Goal: Task Accomplishment & Management: Complete application form

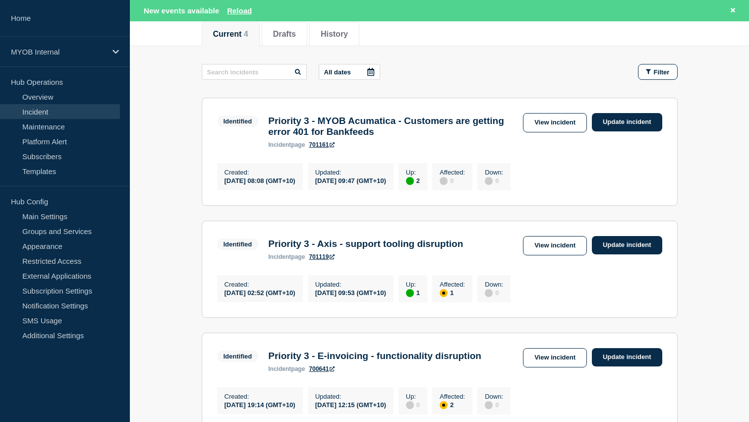
scroll to position [116, 0]
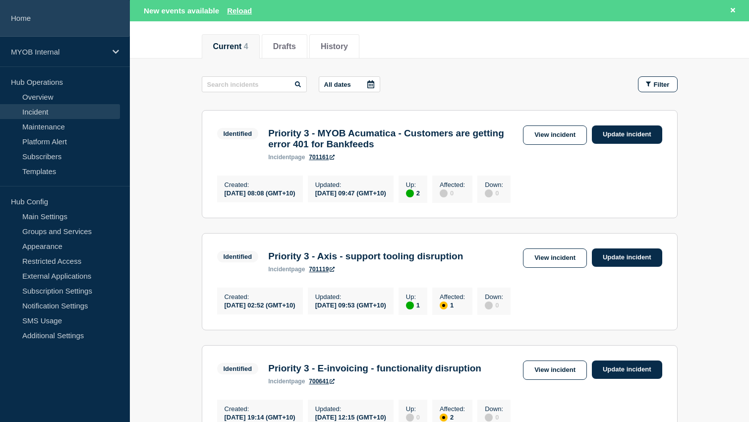
click at [56, 20] on link "Home" at bounding box center [65, 18] width 130 height 37
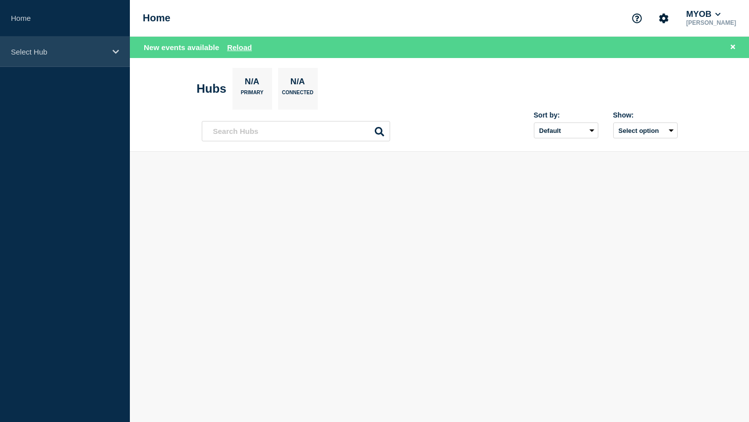
click at [59, 57] on div "Select Hub" at bounding box center [65, 52] width 130 height 30
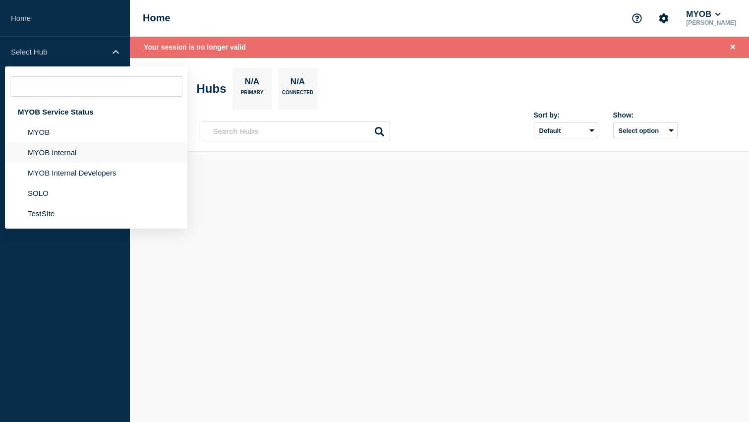
click at [59, 163] on li "MYOB Internal" at bounding box center [96, 173] width 182 height 20
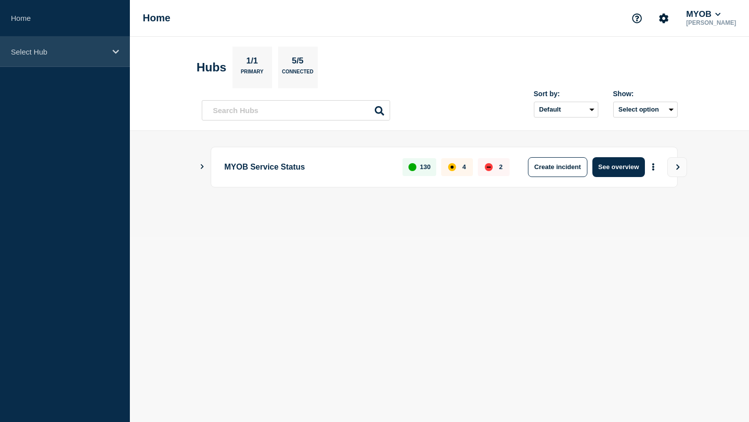
click at [104, 57] on div "Select Hub" at bounding box center [65, 52] width 130 height 30
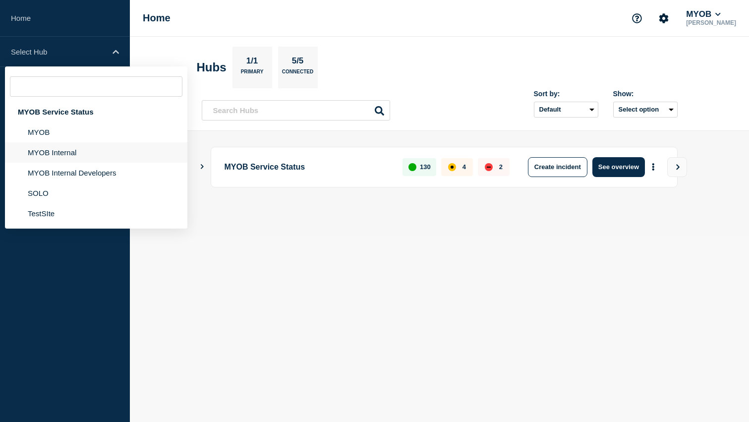
click at [82, 163] on li "MYOB Internal" at bounding box center [96, 173] width 182 height 20
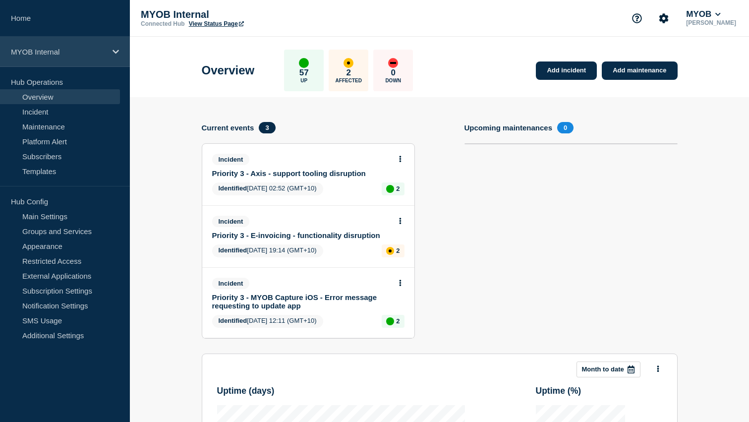
click at [98, 59] on div "MYOB Internal" at bounding box center [65, 52] width 130 height 30
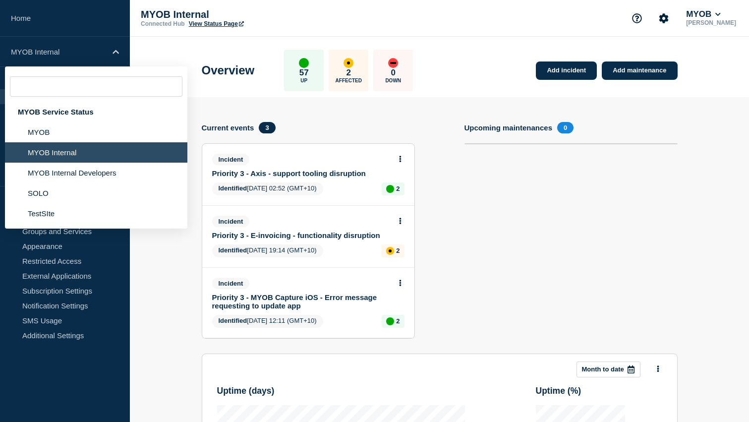
click at [83, 157] on li "MYOB Internal" at bounding box center [96, 152] width 182 height 20
click at [211, 102] on div "Add incident Add maintenance Current events 3 Incident Priority 3 - Axis - supp…" at bounding box center [440, 382] width 476 height 570
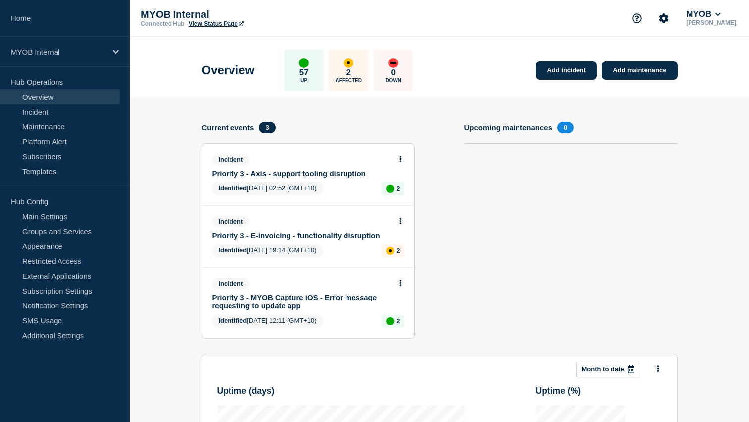
click at [504, 83] on div "Overview 57 Up 2 Affected 0 Down Add incident Add maintenance" at bounding box center [439, 67] width 498 height 60
click at [560, 70] on link "Add incident" at bounding box center [566, 70] width 61 height 18
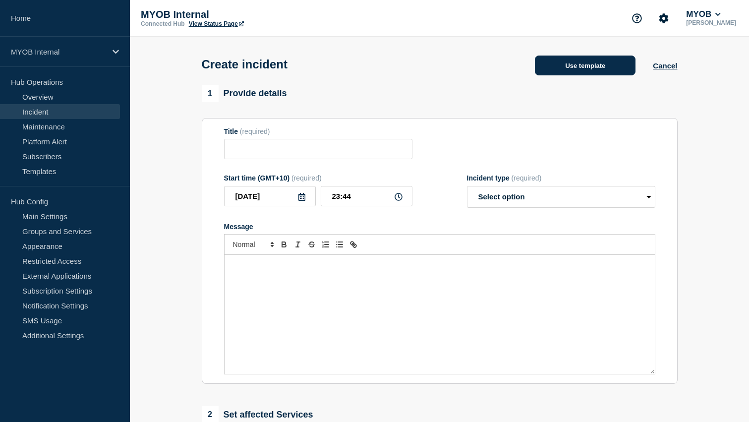
click at [579, 68] on button "Use template" at bounding box center [585, 66] width 101 height 20
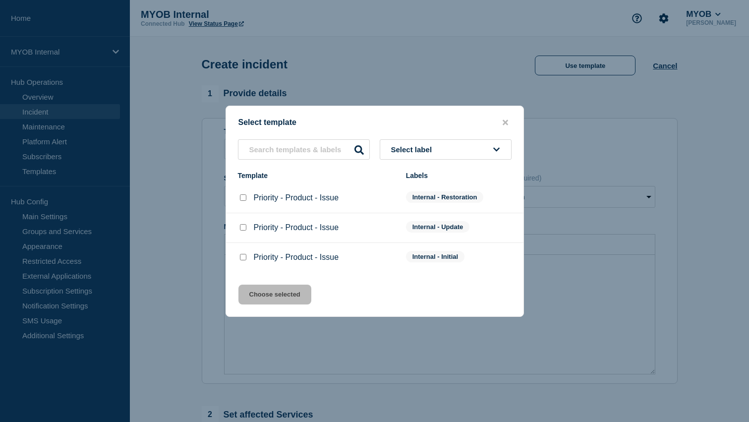
click at [244, 260] on input "Priority - Product - Issue checkbox" at bounding box center [243, 257] width 6 height 6
checkbox input "true"
click at [244, 197] on input "Priority - Product - Issue checkbox" at bounding box center [243, 197] width 6 height 6
checkbox input "true"
click at [241, 260] on input "Priority - Product - Issue checkbox" at bounding box center [243, 257] width 6 height 6
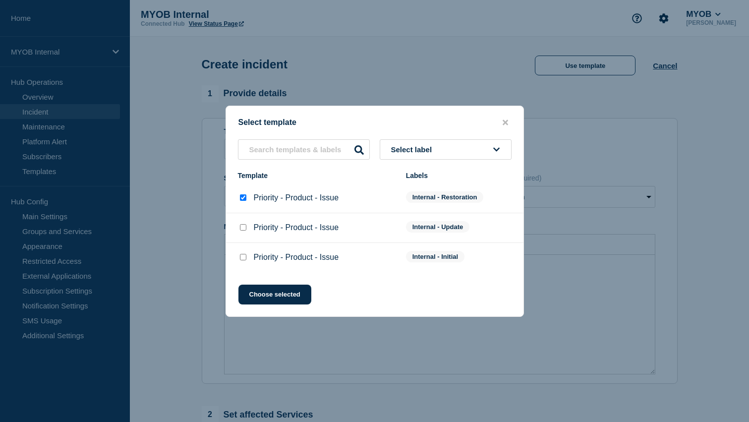
checkbox input "true"
click at [242, 199] on input "Priority - Product - Issue checkbox" at bounding box center [243, 197] width 6 height 6
checkbox input "true"
checkbox input "false"
click at [269, 301] on button "Choose selected" at bounding box center [274, 295] width 73 height 20
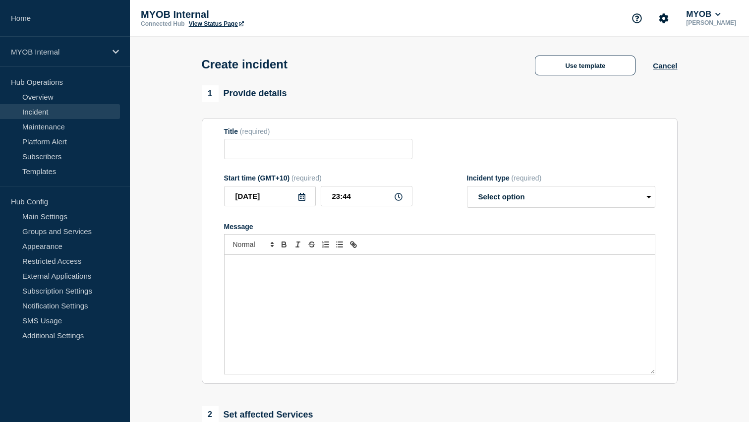
type input "Priority - Product - Issue"
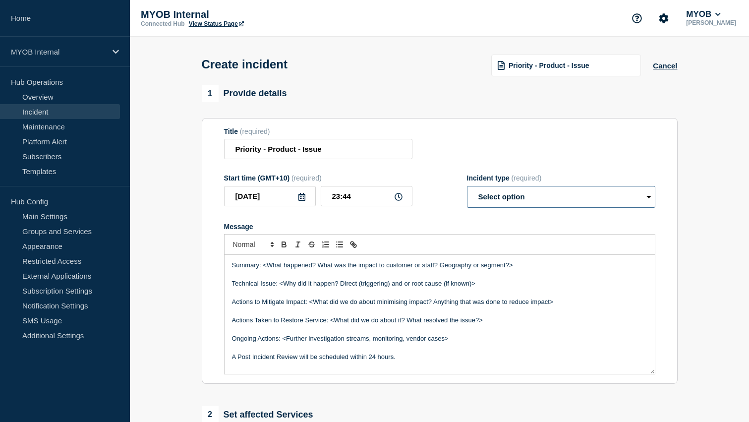
click at [544, 204] on select "Select option Investigating Identified Monitoring" at bounding box center [561, 197] width 188 height 22
select select "monitoring"
click at [467, 193] on select "Select option Investigating Identified Monitoring" at bounding box center [561, 197] width 188 height 22
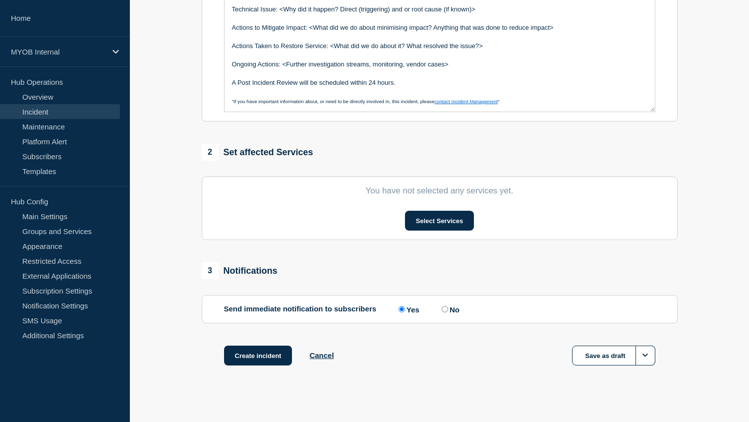
scroll to position [259, 0]
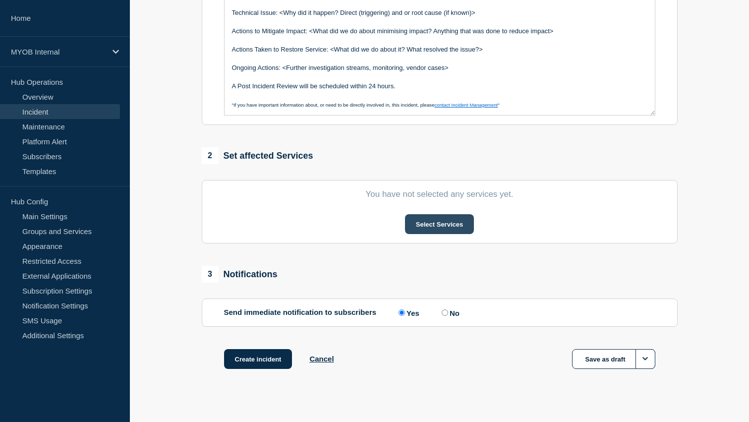
click at [440, 227] on button "Select Services" at bounding box center [439, 224] width 69 height 20
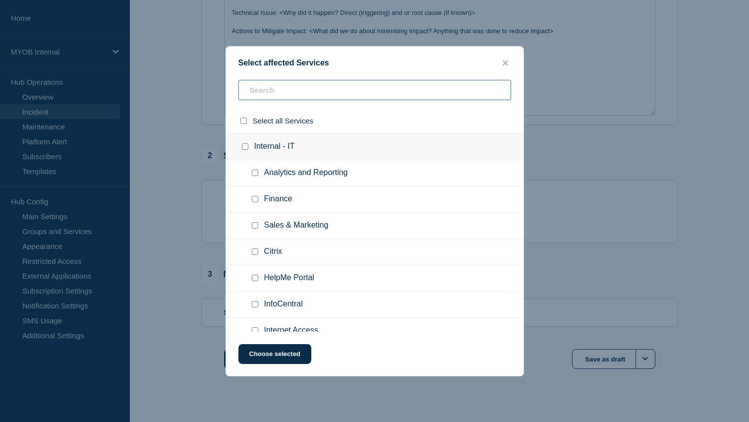
click at [274, 85] on input "text" at bounding box center [374, 90] width 273 height 20
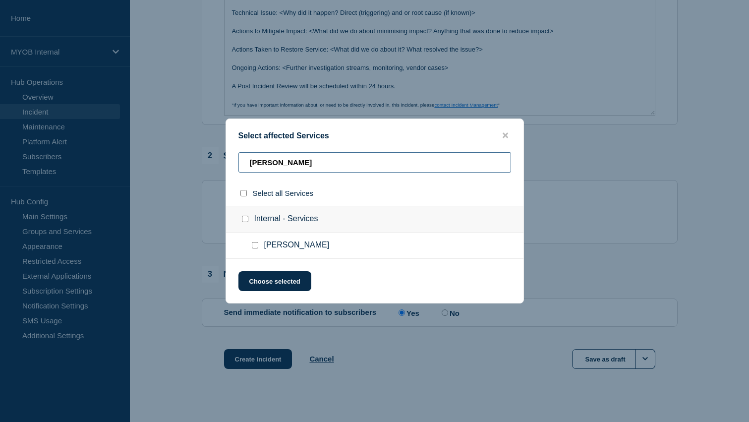
type input "archie"
click at [256, 250] on div at bounding box center [257, 245] width 14 height 10
click at [255, 244] on input "Archie checkbox" at bounding box center [255, 245] width 6 height 6
checkbox input "true"
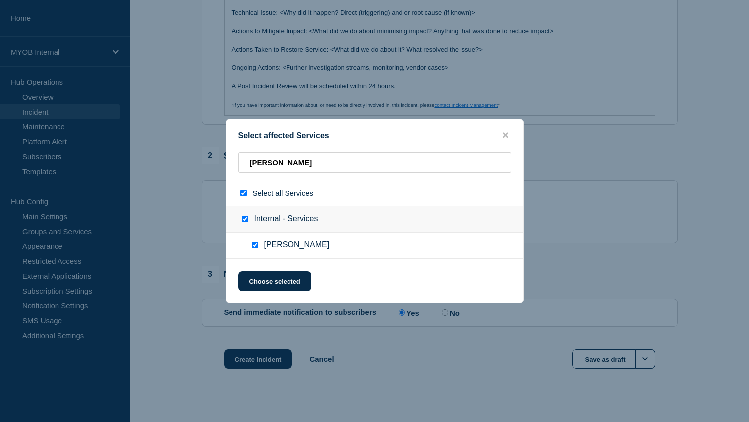
checkbox input "true"
click at [265, 282] on button "Choose selected" at bounding box center [274, 281] width 73 height 20
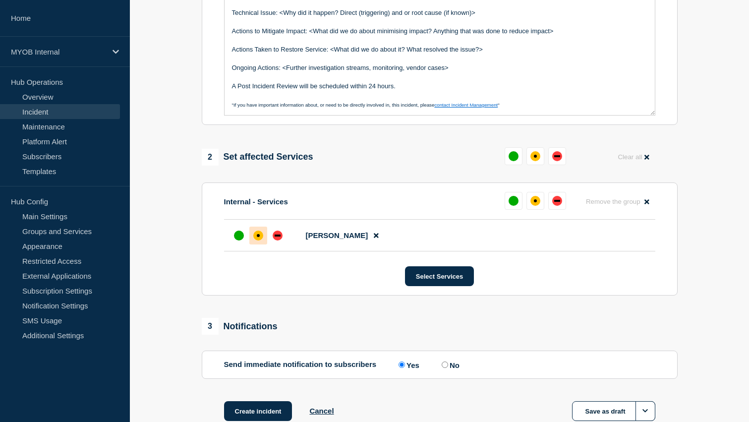
click at [257, 237] on div "affected" at bounding box center [258, 235] width 3 height 3
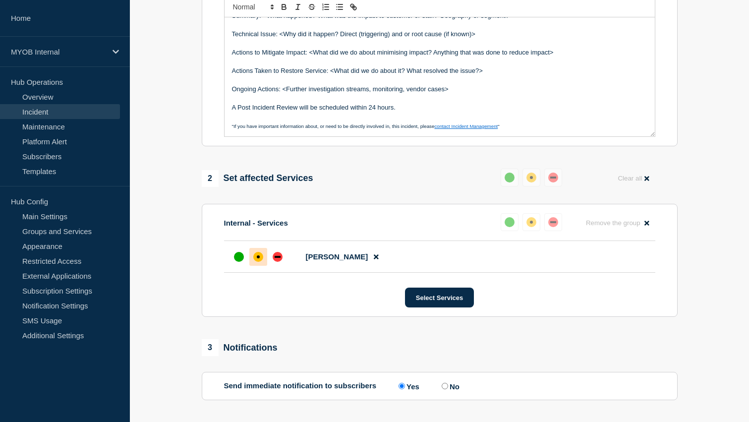
scroll to position [238, 0]
click at [237, 261] on div "up" at bounding box center [239, 256] width 10 height 10
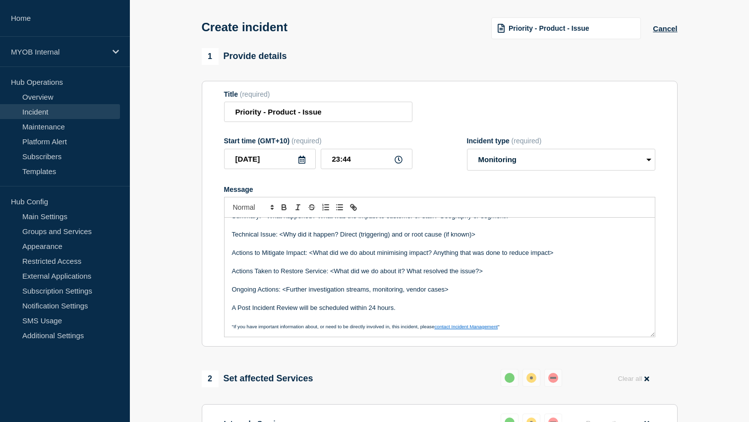
scroll to position [0, 0]
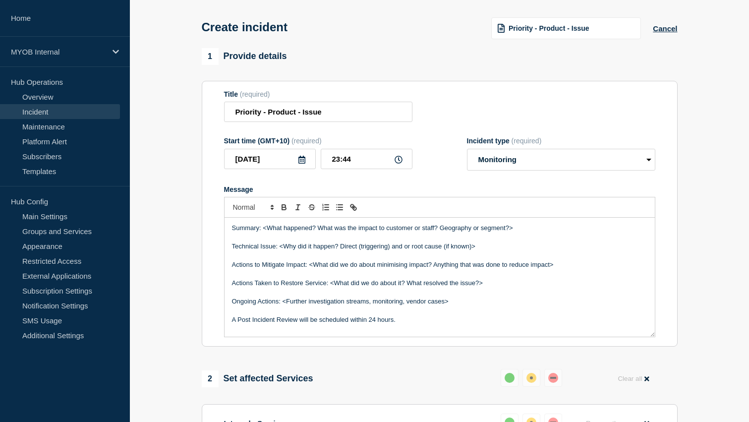
drag, startPoint x: 423, startPoint y: 318, endPoint x: 183, endPoint y: 168, distance: 283.5
click at [183, 168] on section "1 Provide details Title (required) Priority - Product - Issue Start time (GMT+1…" at bounding box center [439, 358] width 619 height 620
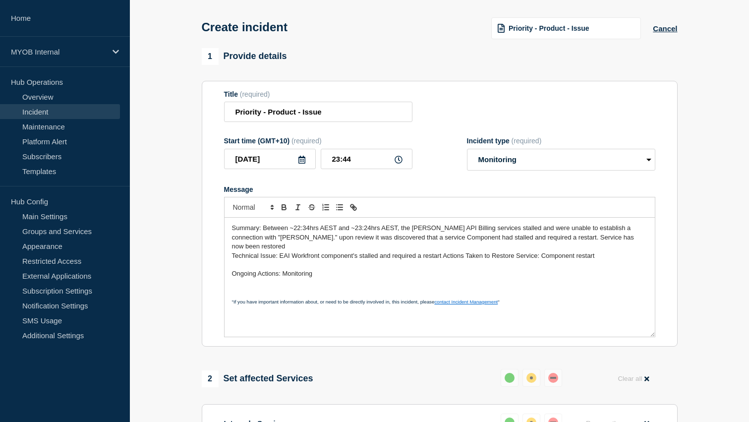
click at [507, 302] on p ""If you have important information about, or need to be directly involved in, t…" at bounding box center [439, 301] width 415 height 9
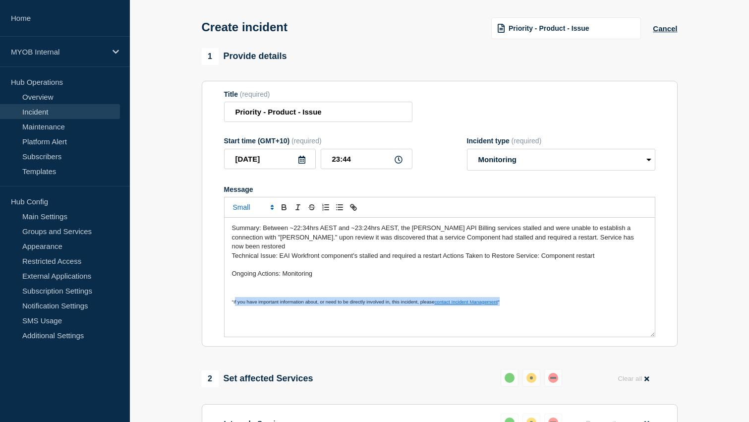
drag, startPoint x: 500, startPoint y: 302, endPoint x: 235, endPoint y: 300, distance: 265.2
click at [235, 300] on p ""If you have important information about, or need to be directly involved in, t…" at bounding box center [439, 301] width 415 height 9
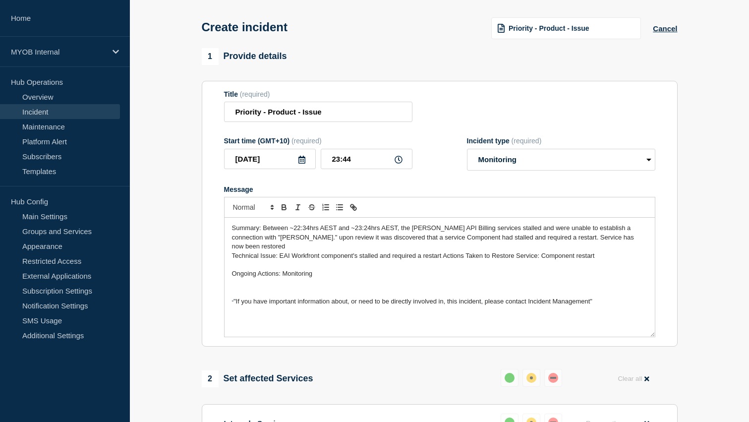
click at [234, 301] on span ""If you have important information about, or need to be directly involved in, t…" at bounding box center [412, 300] width 359 height 7
click at [366, 239] on span "Summary: Between ~22:34hrs AEST and ~23:24hrs AEST, the Archie API Billing serv…" at bounding box center [434, 237] width 404 height 26
click at [404, 287] on p "Message" at bounding box center [439, 283] width 415 height 9
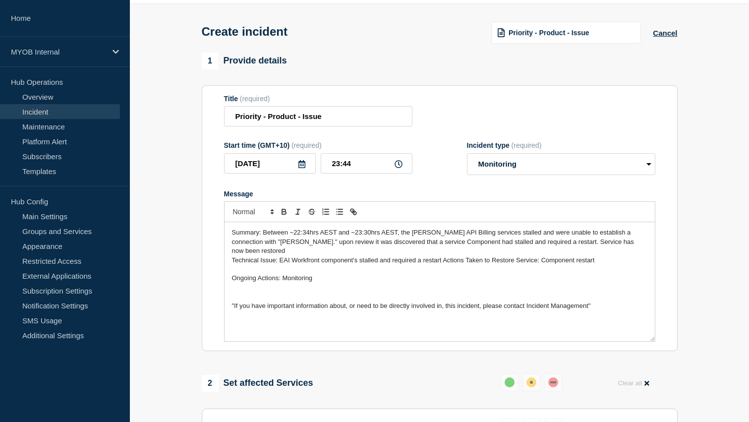
scroll to position [32, 0]
click at [395, 287] on p "Message" at bounding box center [439, 288] width 415 height 9
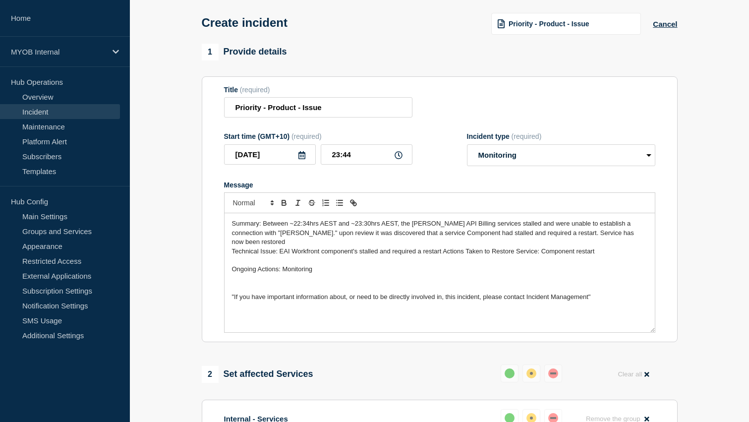
scroll to position [43, 0]
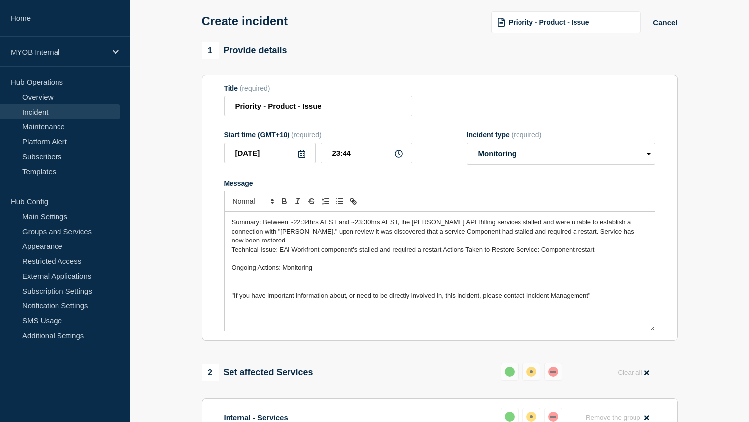
click at [602, 291] on p ""If you have important information about, or need to be directly involved in, t…" at bounding box center [439, 295] width 415 height 9
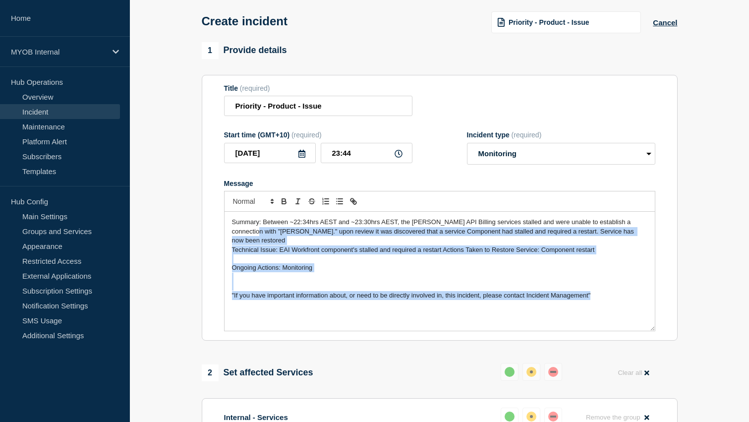
drag, startPoint x: 602, startPoint y: 291, endPoint x: 228, endPoint y: 243, distance: 377.4
click at [228, 243] on div "Summary: Between ~22:34hrs AEST and ~23:30hrs AEST, the Archie API Billing serv…" at bounding box center [440, 271] width 430 height 119
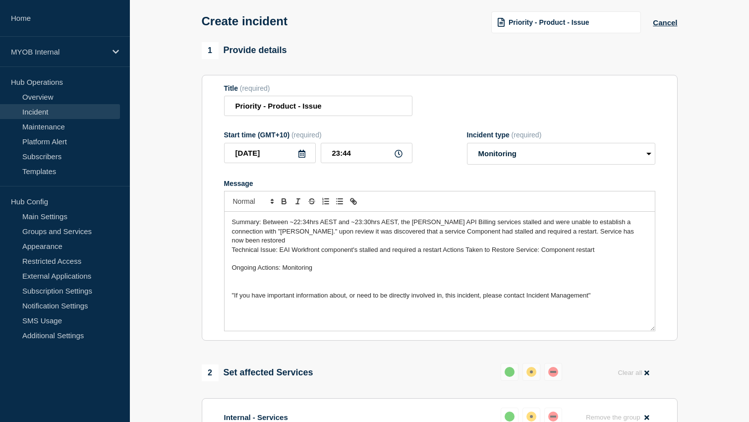
click at [239, 257] on p "Message" at bounding box center [439, 258] width 415 height 9
click at [230, 249] on div "Summary: Between ~22:34hrs AEST and ~23:30hrs AEST, the Archie API Billing serv…" at bounding box center [440, 271] width 430 height 119
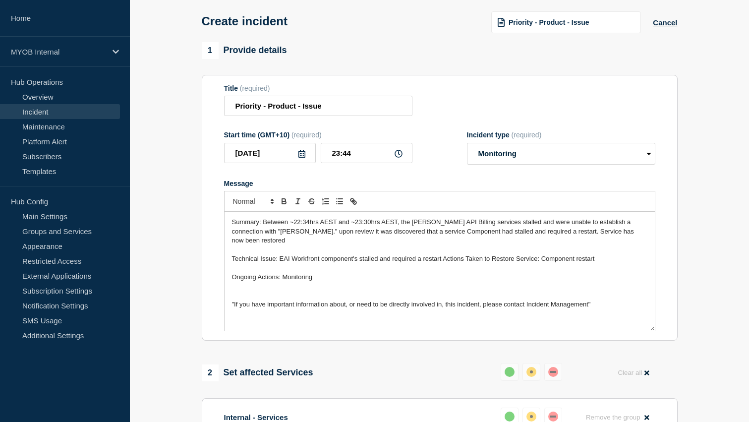
click at [476, 280] on p "Ongoing Actions: Monitoring" at bounding box center [439, 277] width 415 height 9
click at [444, 261] on span "Technical Issue: EAI Workfront component's stalled and required a restart Actio…" at bounding box center [413, 258] width 363 height 7
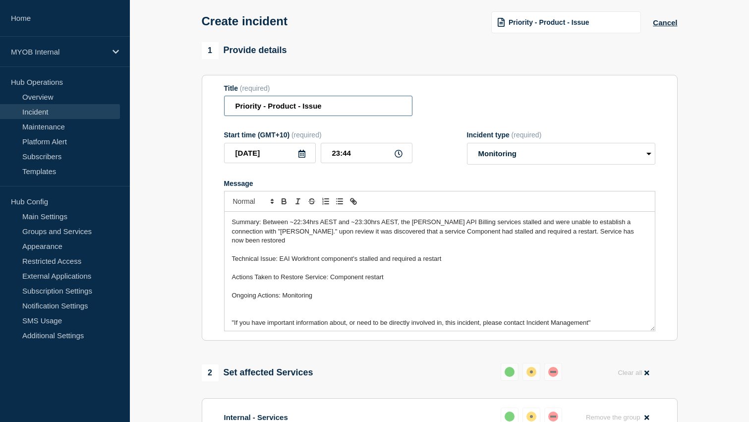
click at [264, 111] on input "Priority - Product - Issue" at bounding box center [318, 106] width 188 height 20
click at [292, 110] on input "Priority 3 - Product - Issue" at bounding box center [318, 106] width 188 height 20
click at [324, 112] on input "Priority 3 - Archie API - Issue" at bounding box center [318, 106] width 188 height 20
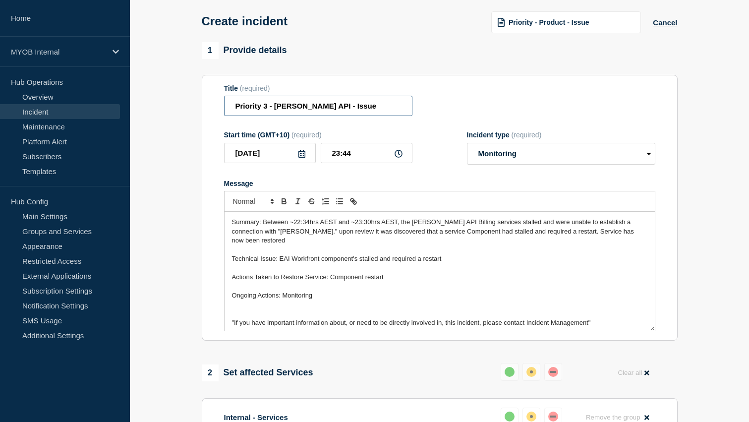
scroll to position [89, 0]
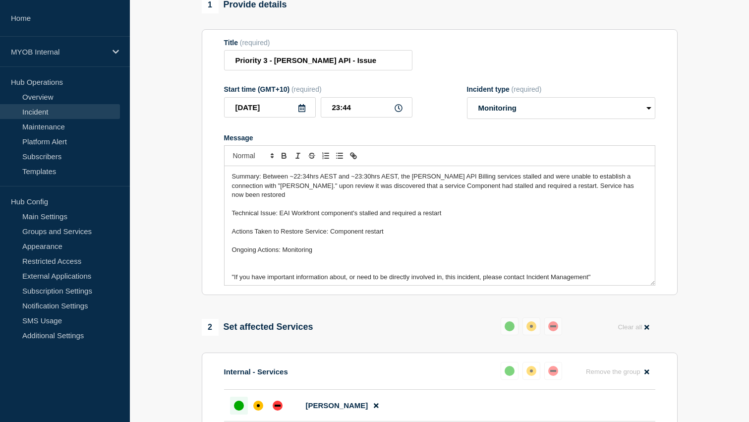
click at [588, 279] on span ""If you have important information about, or need to be directly involved in, t…" at bounding box center [411, 276] width 359 height 7
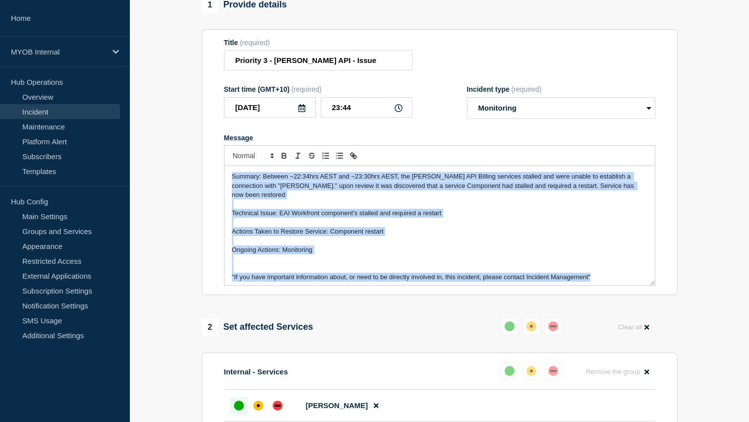
drag, startPoint x: 611, startPoint y: 279, endPoint x: 164, endPoint y: 160, distance: 462.8
click at [163, 159] on section "1 Provide details Title (required) Priority 3 - Archie API - Issue Start time (…" at bounding box center [439, 307] width 619 height 620
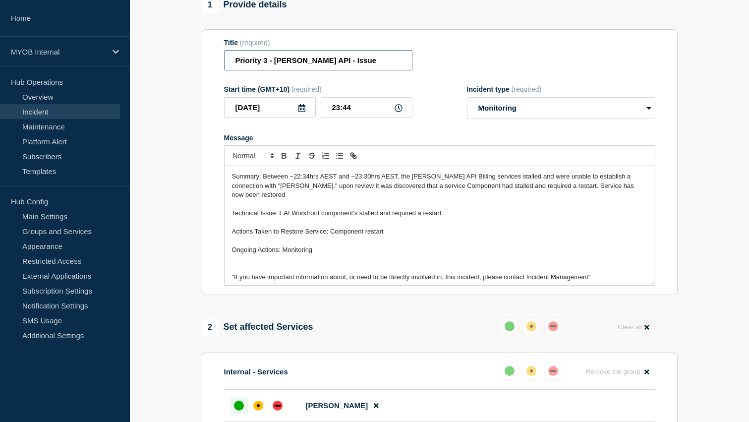
click at [322, 60] on input "Priority 3 - Archie API - Issue" at bounding box center [318, 60] width 188 height 20
click at [303, 66] on input "Priority 3 - Archie API - archie connection disruption" at bounding box center [318, 60] width 188 height 20
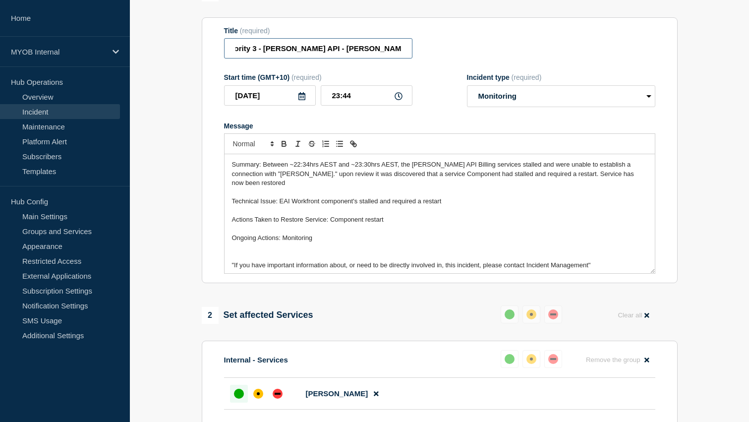
scroll to position [103, 0]
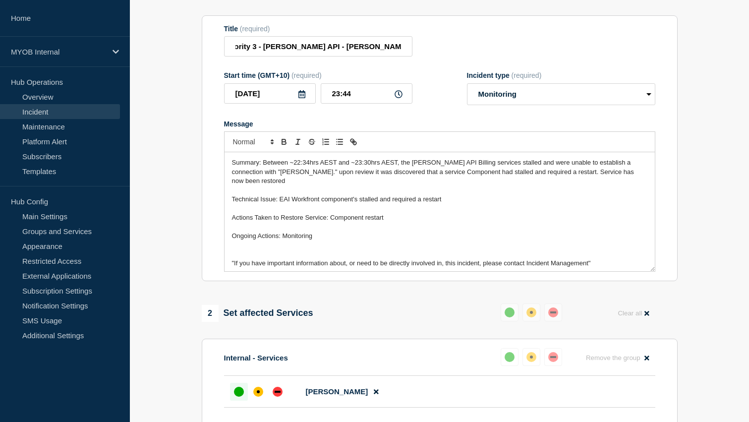
click at [472, 225] on p "Message" at bounding box center [439, 226] width 415 height 9
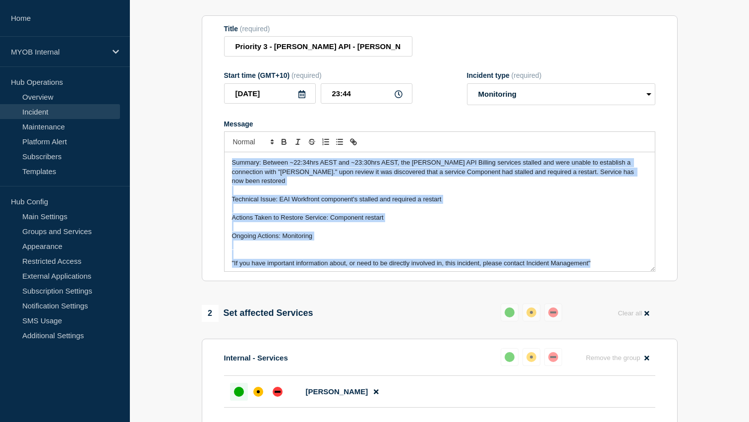
drag, startPoint x: 614, startPoint y: 265, endPoint x: 194, endPoint y: 136, distance: 439.2
click at [193, 136] on section "1 Provide details Title (required) Priority 3 - Archie API - Archie connection …" at bounding box center [439, 293] width 619 height 620
copy div "Summary: Between ~22:34hrs AEST and ~23:30hrs AEST, the Archie API Billing serv…"
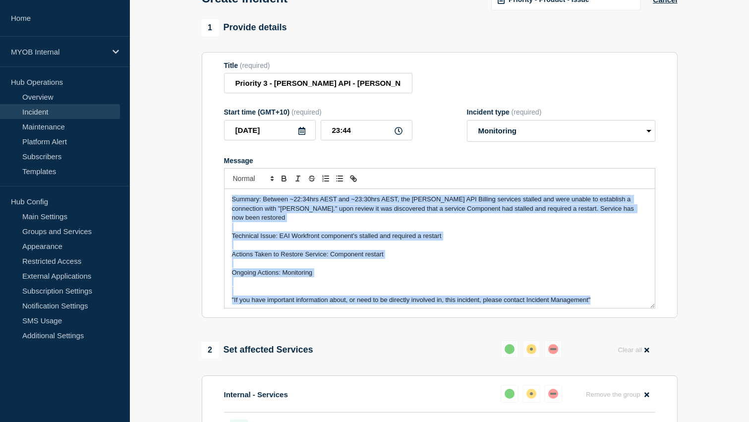
scroll to position [67, 0]
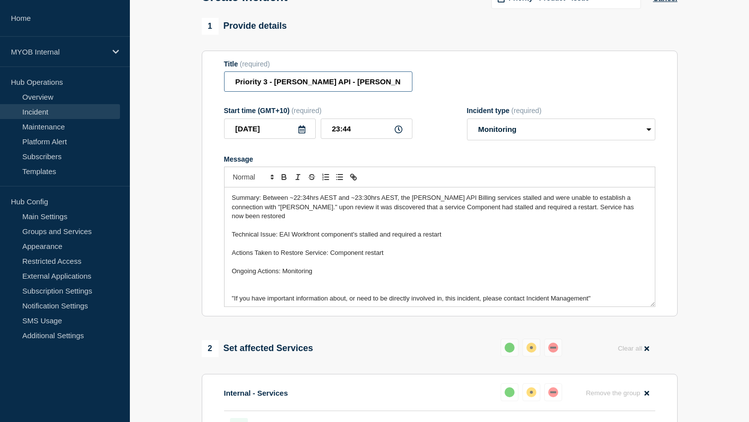
click at [391, 88] on input "Priority 3 - Archie API - Archie connection disruption" at bounding box center [318, 81] width 188 height 20
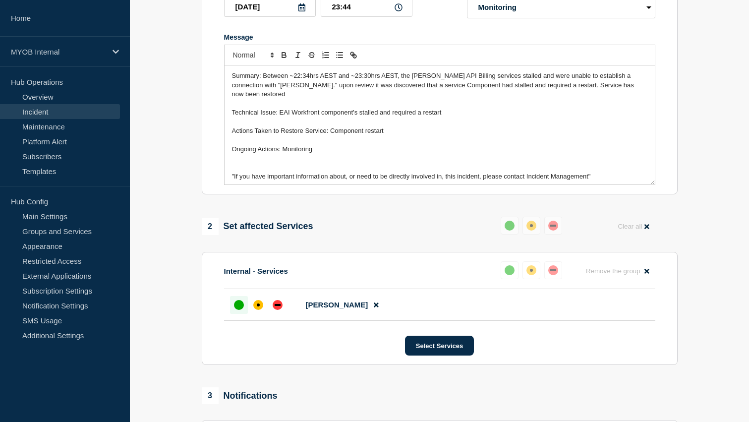
scroll to position [182, 0]
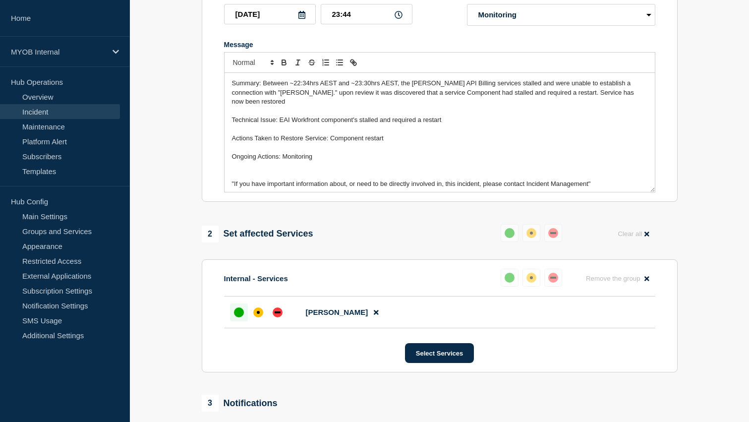
click at [464, 147] on p "Message" at bounding box center [439, 147] width 415 height 9
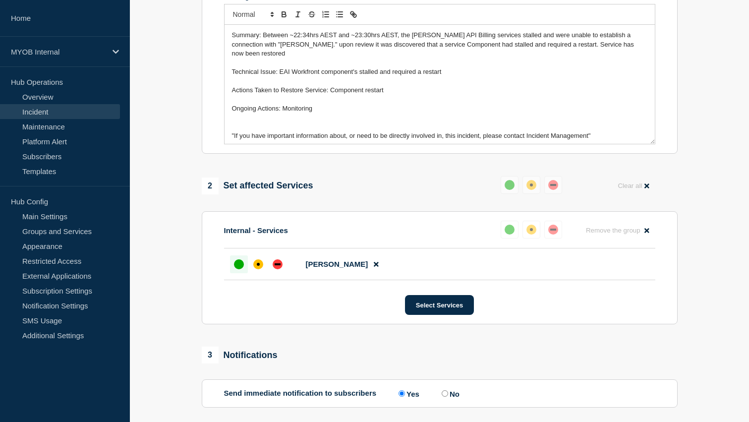
scroll to position [183, 0]
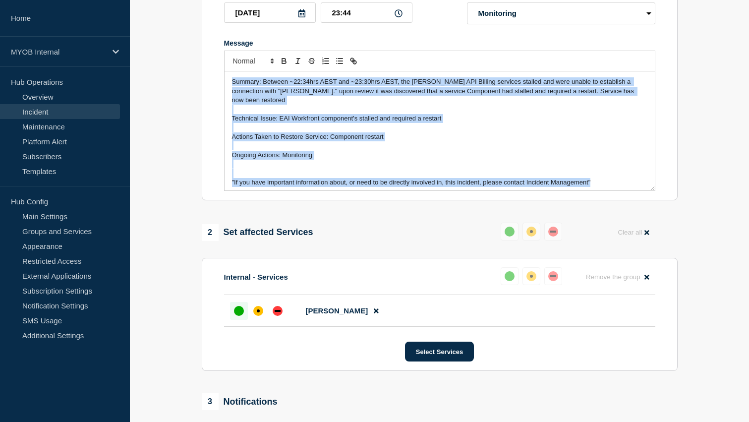
drag, startPoint x: 606, startPoint y: 185, endPoint x: 159, endPoint y: 40, distance: 469.7
click at [158, 40] on section "1 Provide details Title (required) Priority 3 - Archie API - Archie connection …" at bounding box center [439, 212] width 619 height 620
copy div "Summary: Between ~22:34hrs AEST and ~23:30hrs AEST, the Archie API Billing serv…"
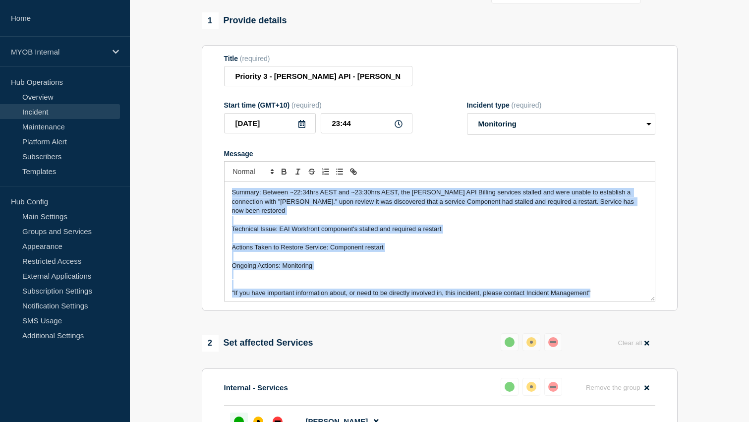
scroll to position [71, 0]
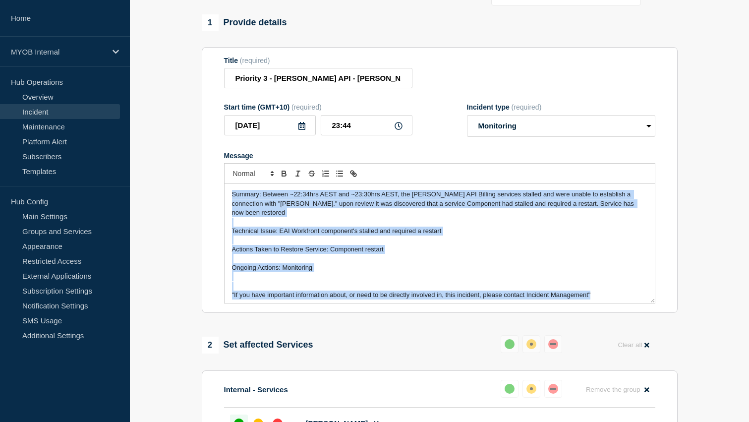
copy div "Summary: Between ~22:34hrs AEST and ~23:30hrs AEST, the Archie API Billing serv…"
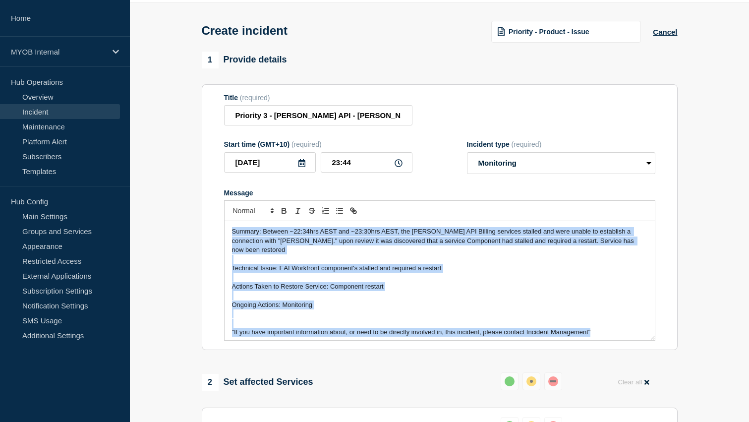
scroll to position [0, 0]
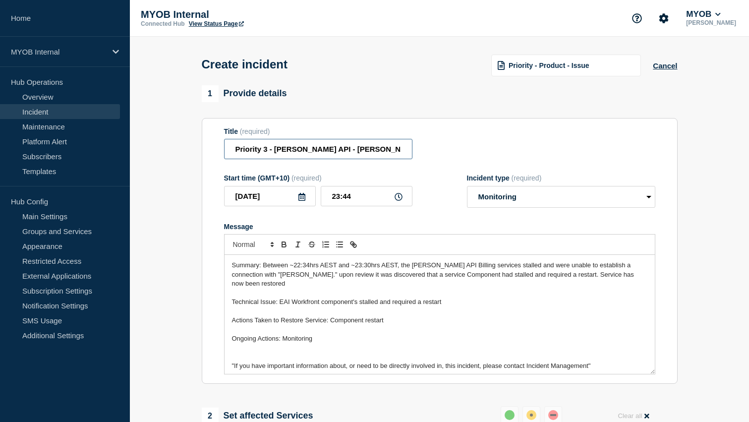
click at [234, 158] on input "Priority 3 - Archie API - Archie connection" at bounding box center [318, 149] width 188 height 20
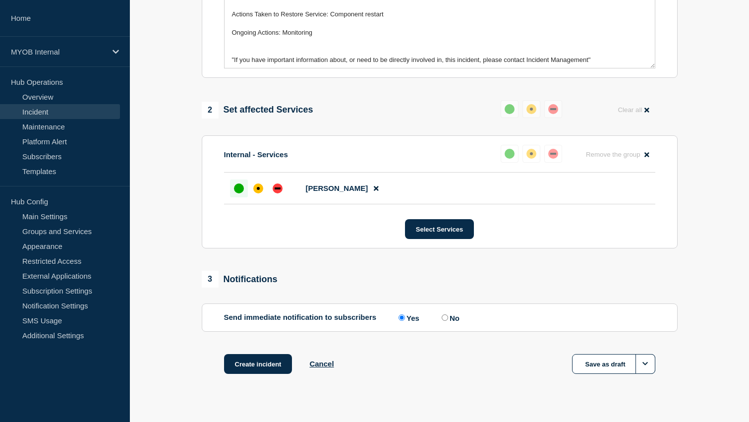
scroll to position [308, 0]
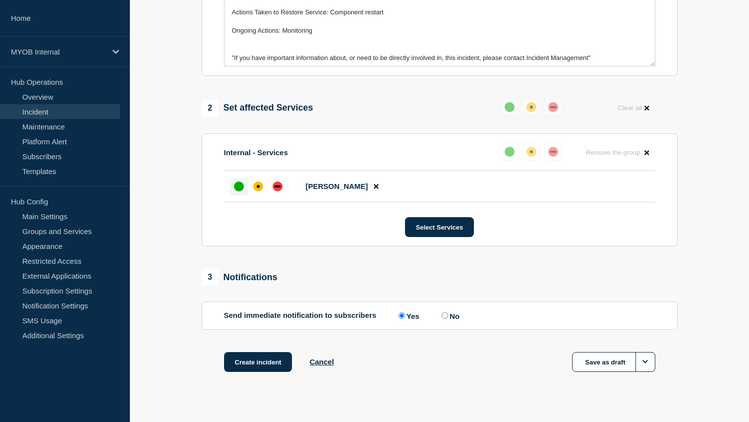
type input "First and final Priority 3 - [PERSON_NAME] API - [PERSON_NAME] connection"
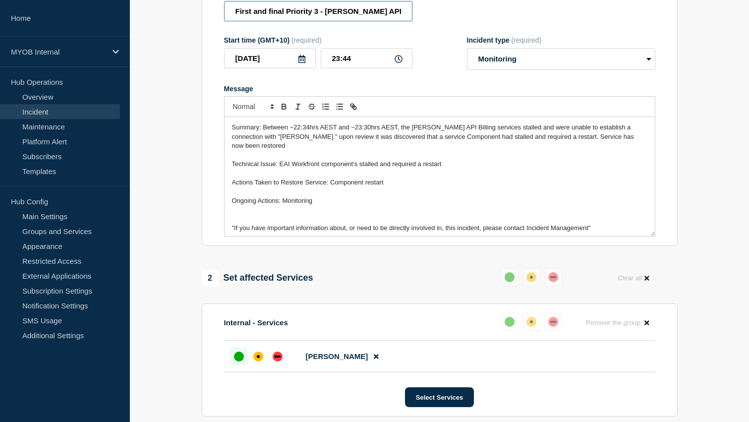
scroll to position [132, 0]
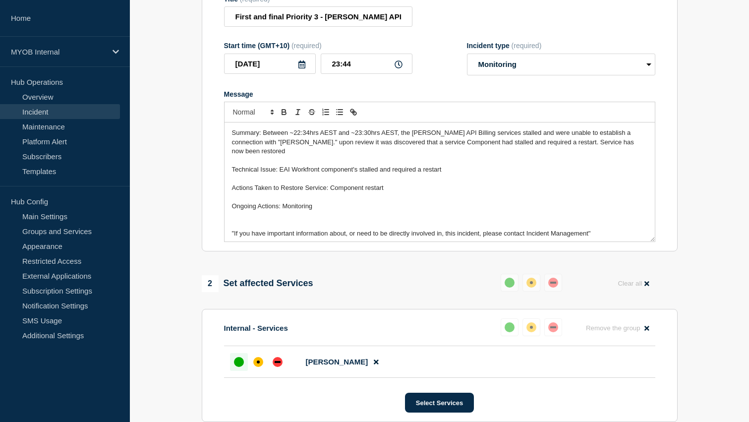
click at [284, 208] on span "Ongoing Actions: Monitoring" at bounding box center [272, 205] width 81 height 7
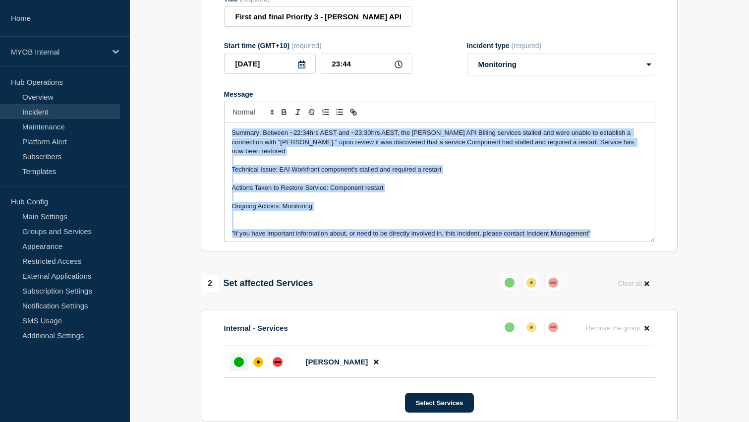
drag, startPoint x: 603, startPoint y: 232, endPoint x: 238, endPoint y: 112, distance: 383.5
click at [238, 112] on div "Summary: Between ~22:34hrs AEST and ~23:30hrs AEST, the Archie API Billing serv…" at bounding box center [439, 172] width 431 height 140
copy div "Summary: Between ~22:34hrs AEST and ~23:30hrs AEST, the Archie API Billing serv…"
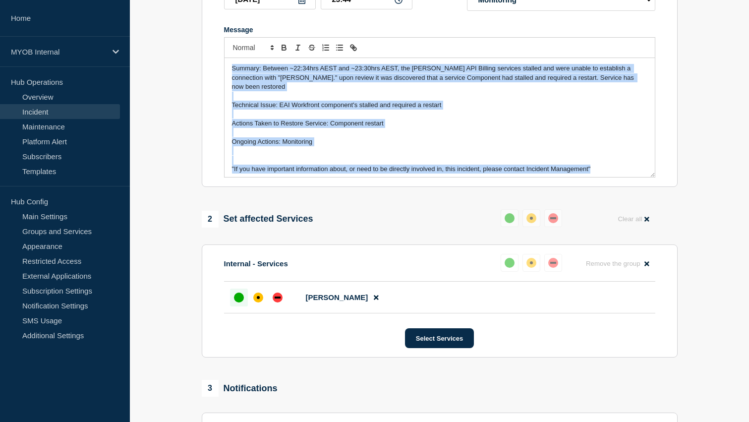
scroll to position [192, 0]
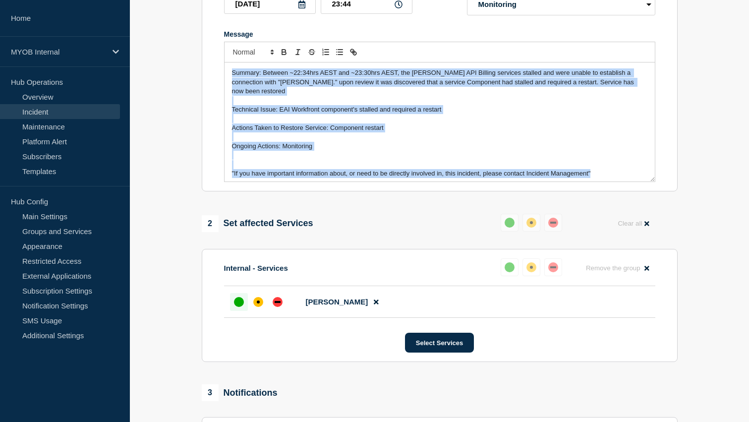
copy div "Summary: Between ~22:34hrs AEST and ~23:30hrs AEST, the Archie API Billing serv…"
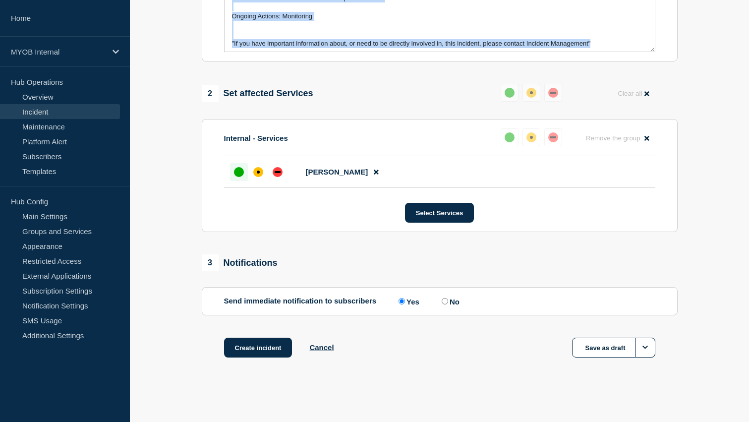
scroll to position [338, 0]
click at [267, 352] on button "Create incident" at bounding box center [258, 348] width 68 height 20
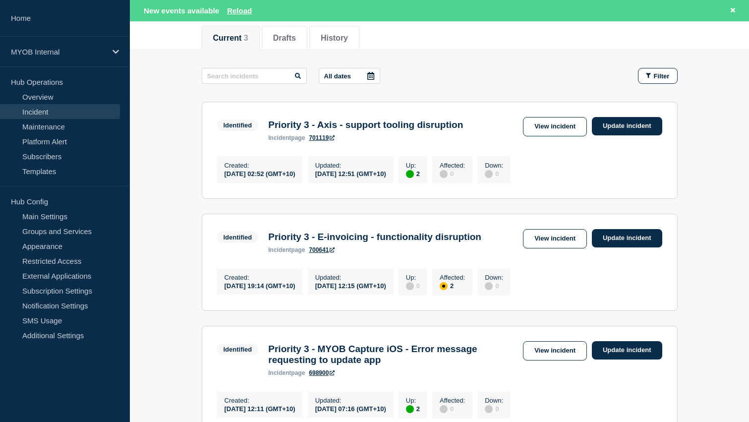
scroll to position [128, 0]
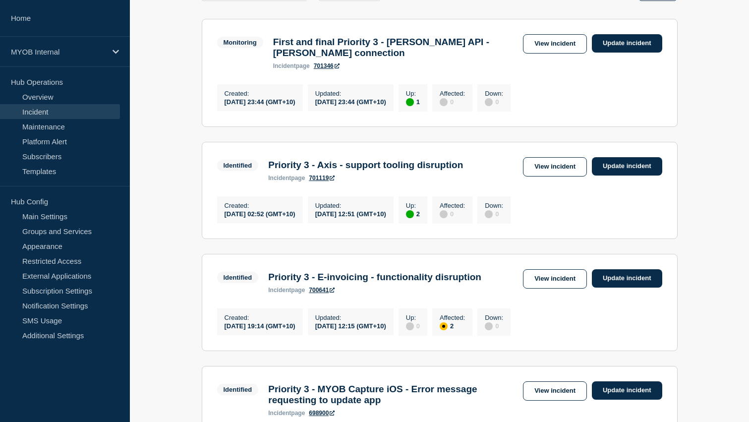
scroll to position [96, 0]
